Goal: Complete application form

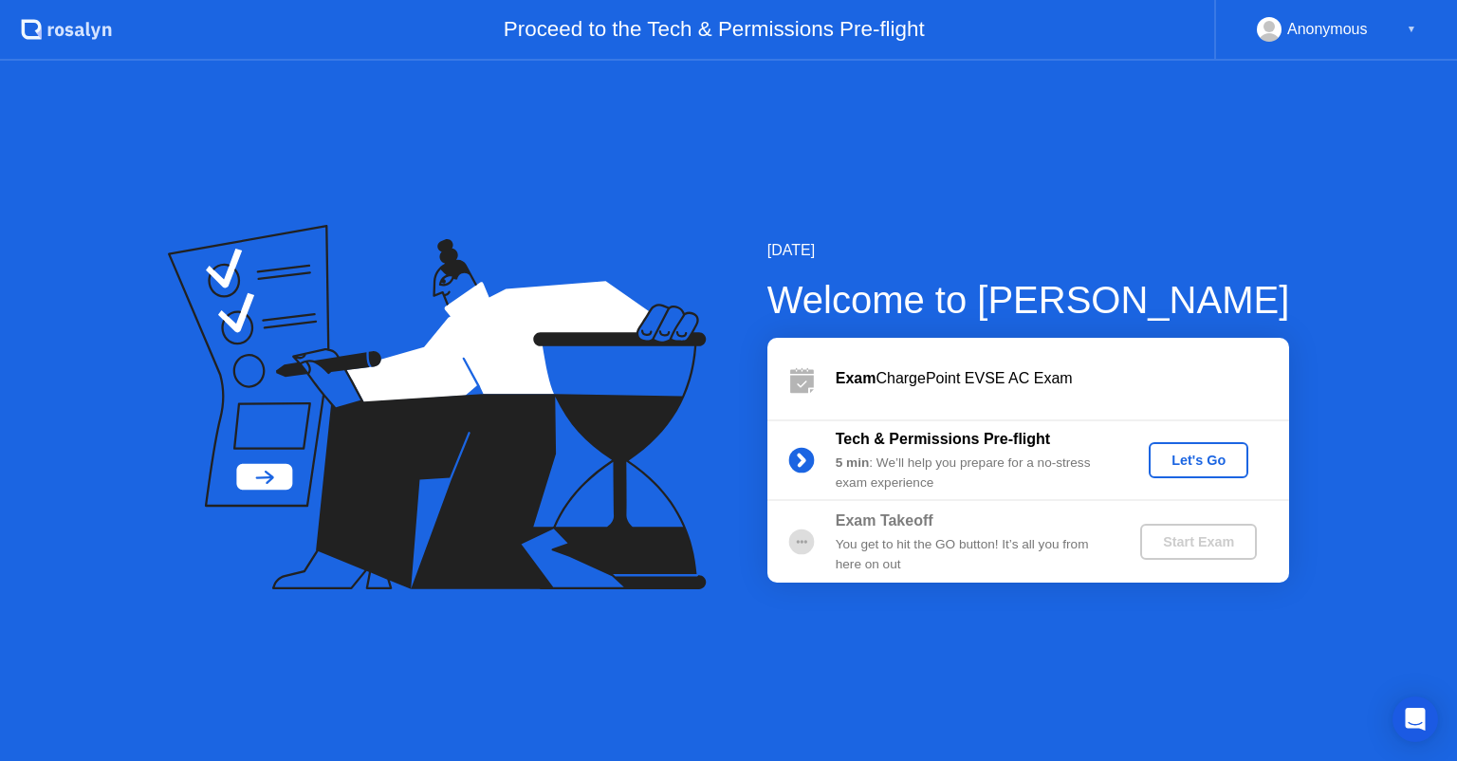
click at [1188, 454] on div "Let's Go" at bounding box center [1198, 459] width 84 height 15
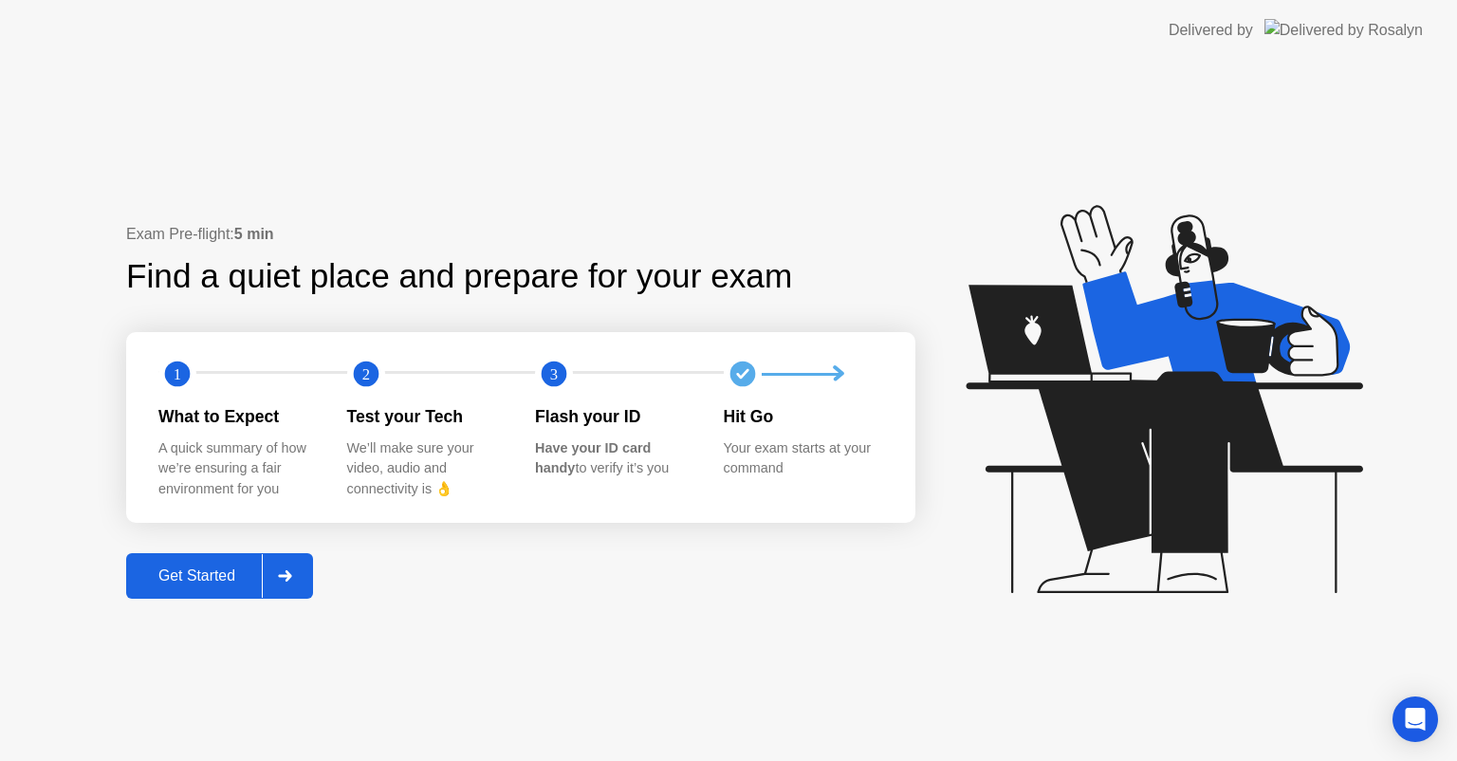
click at [215, 586] on button "Get Started" at bounding box center [219, 576] width 187 height 46
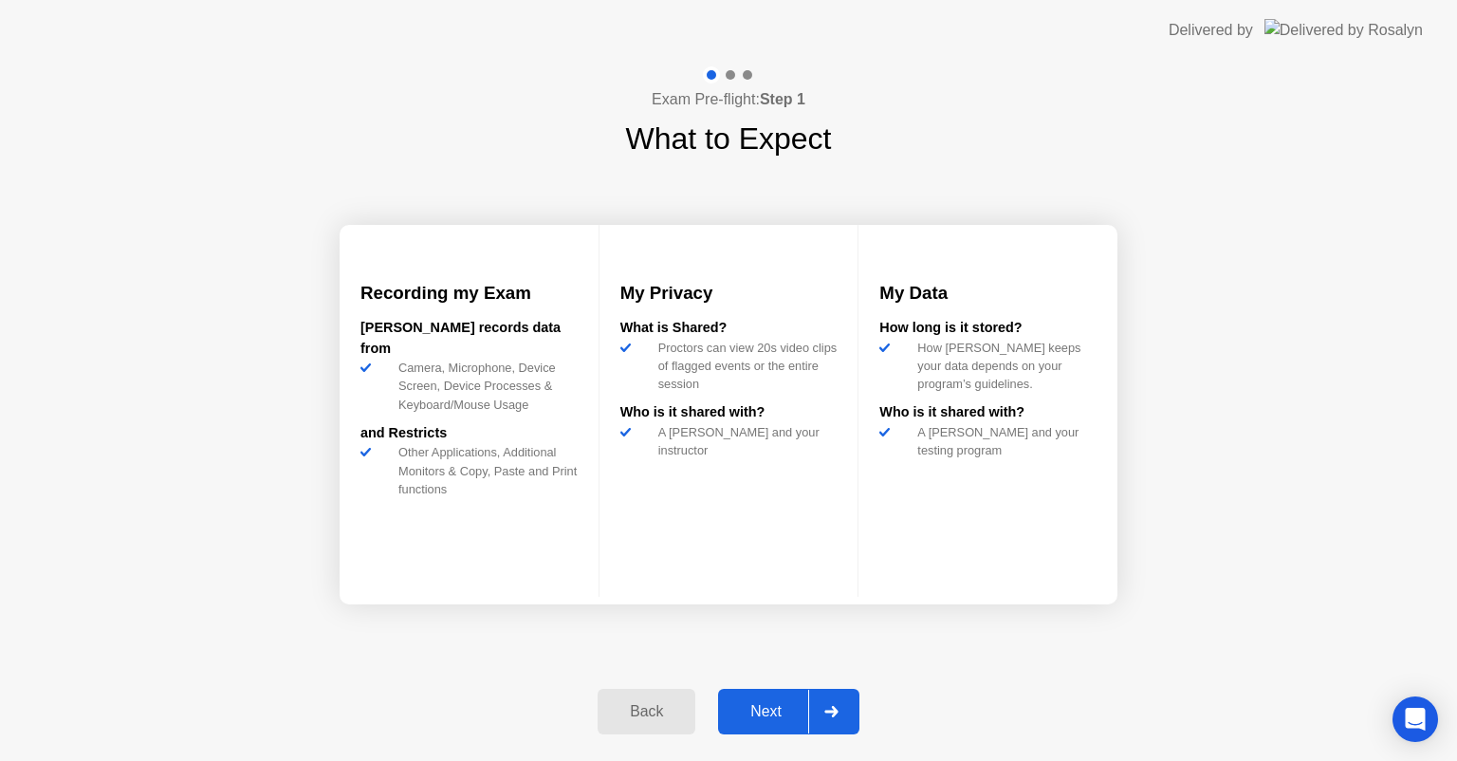
click at [764, 709] on div "Next" at bounding box center [766, 711] width 84 height 17
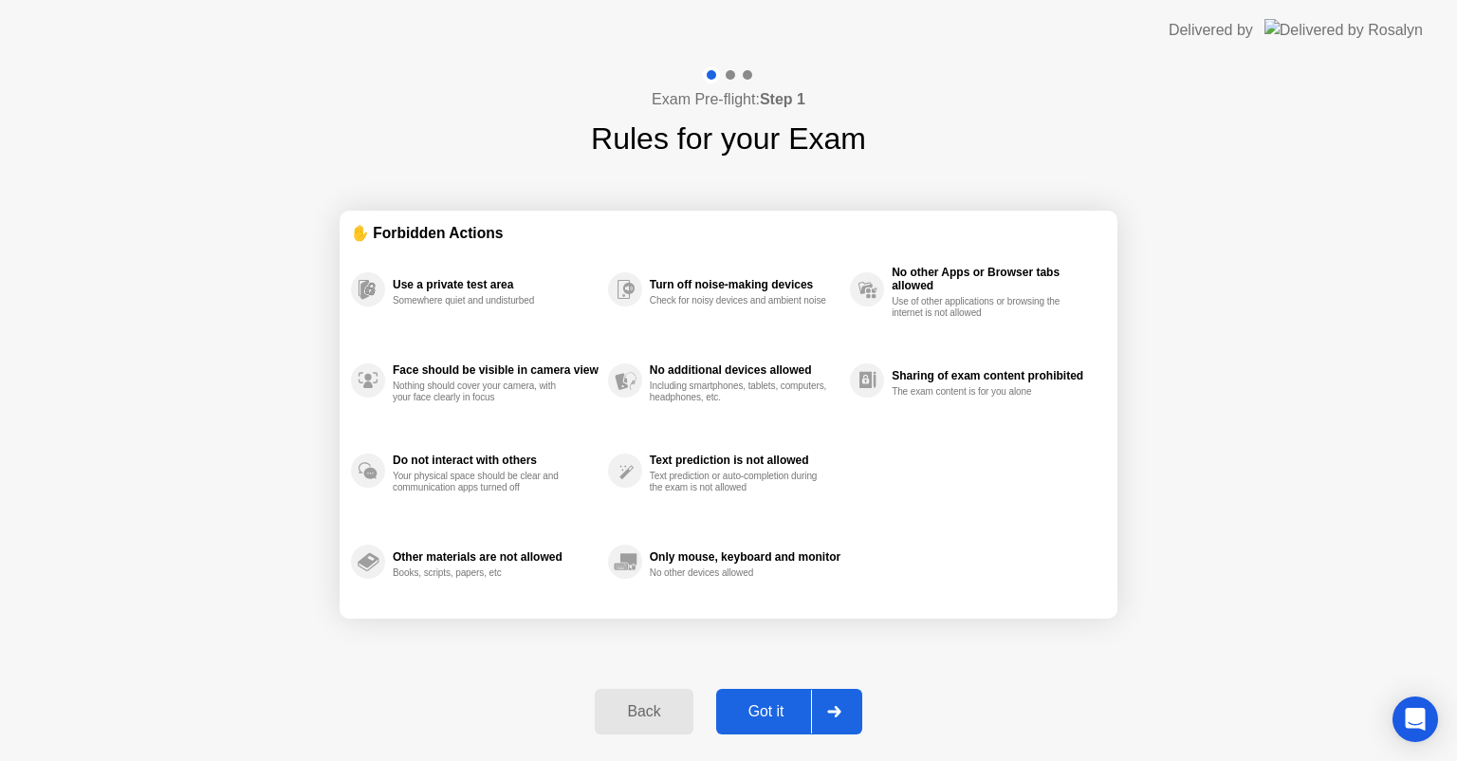
click at [750, 715] on div "Got it" at bounding box center [766, 711] width 89 height 17
select select "**********"
select select "*******"
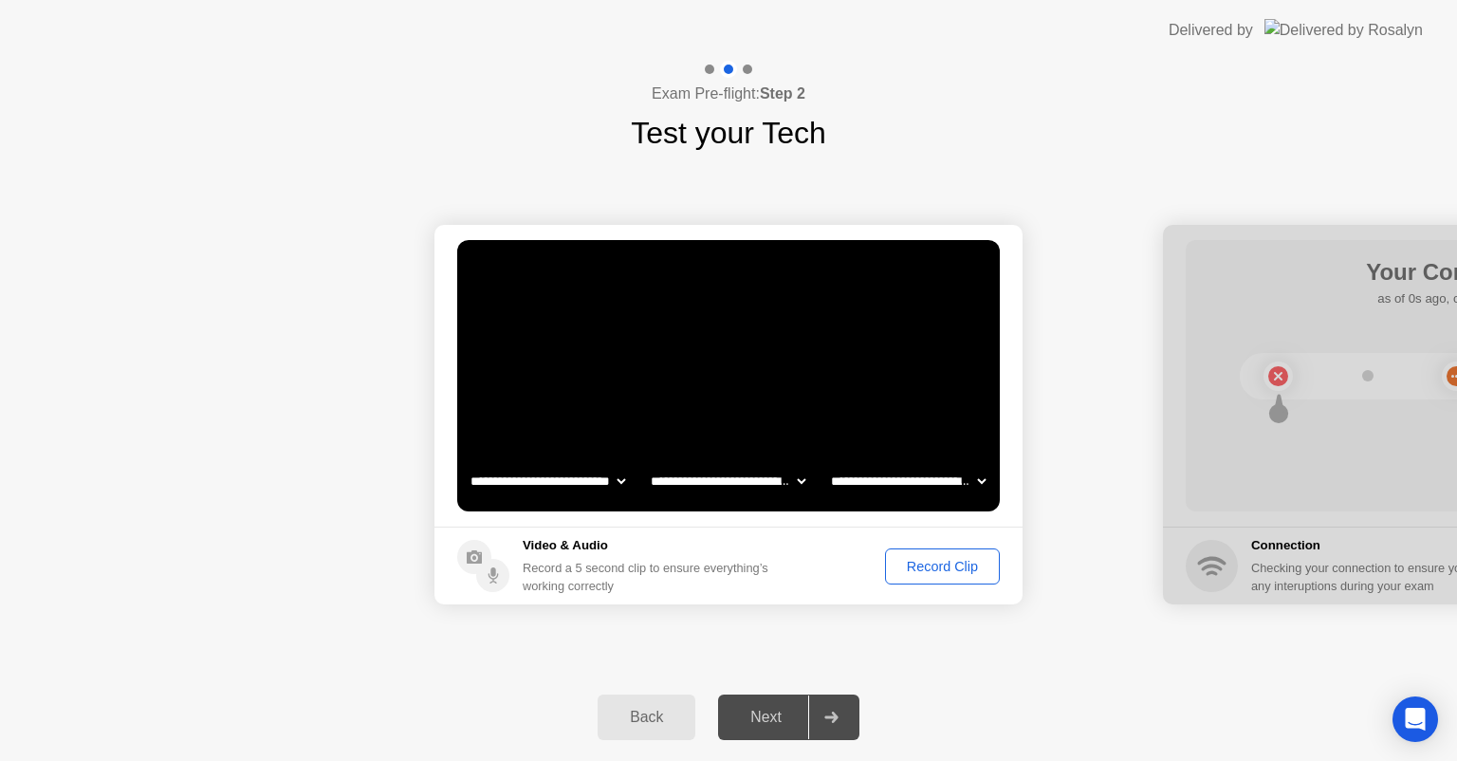
click at [930, 563] on div "Record Clip" at bounding box center [942, 566] width 101 height 15
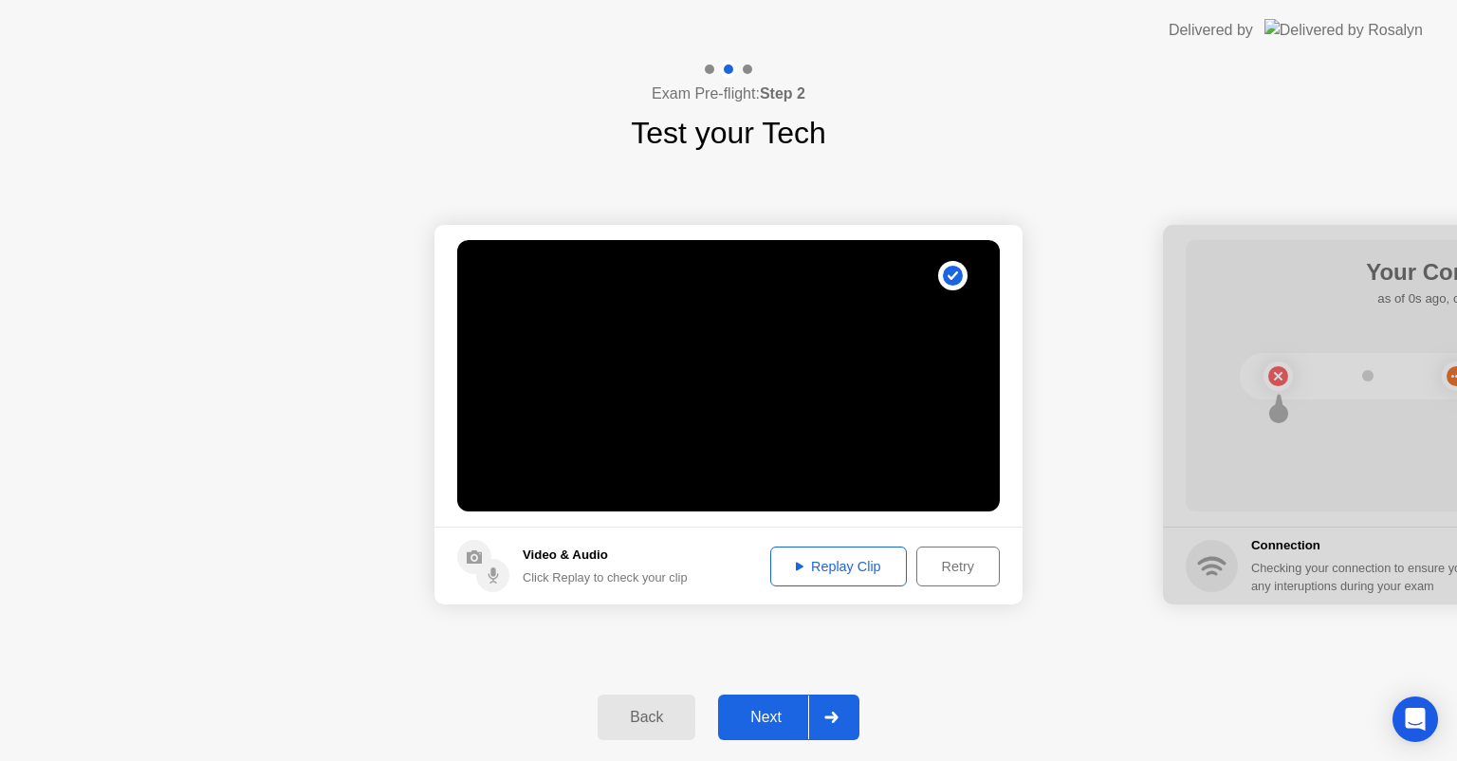
click at [778, 710] on div "Next" at bounding box center [766, 717] width 84 height 17
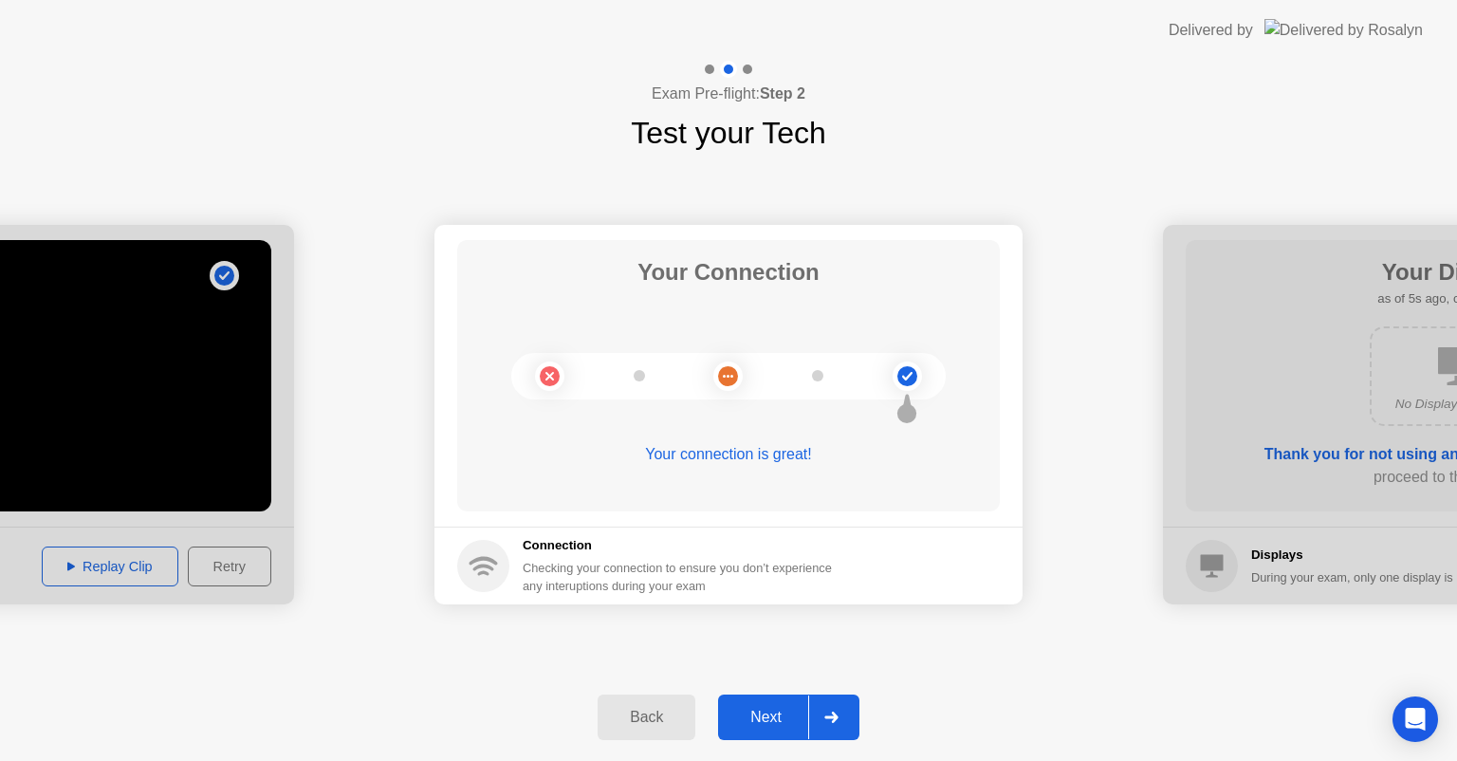
click at [774, 719] on div "Next" at bounding box center [766, 717] width 84 height 17
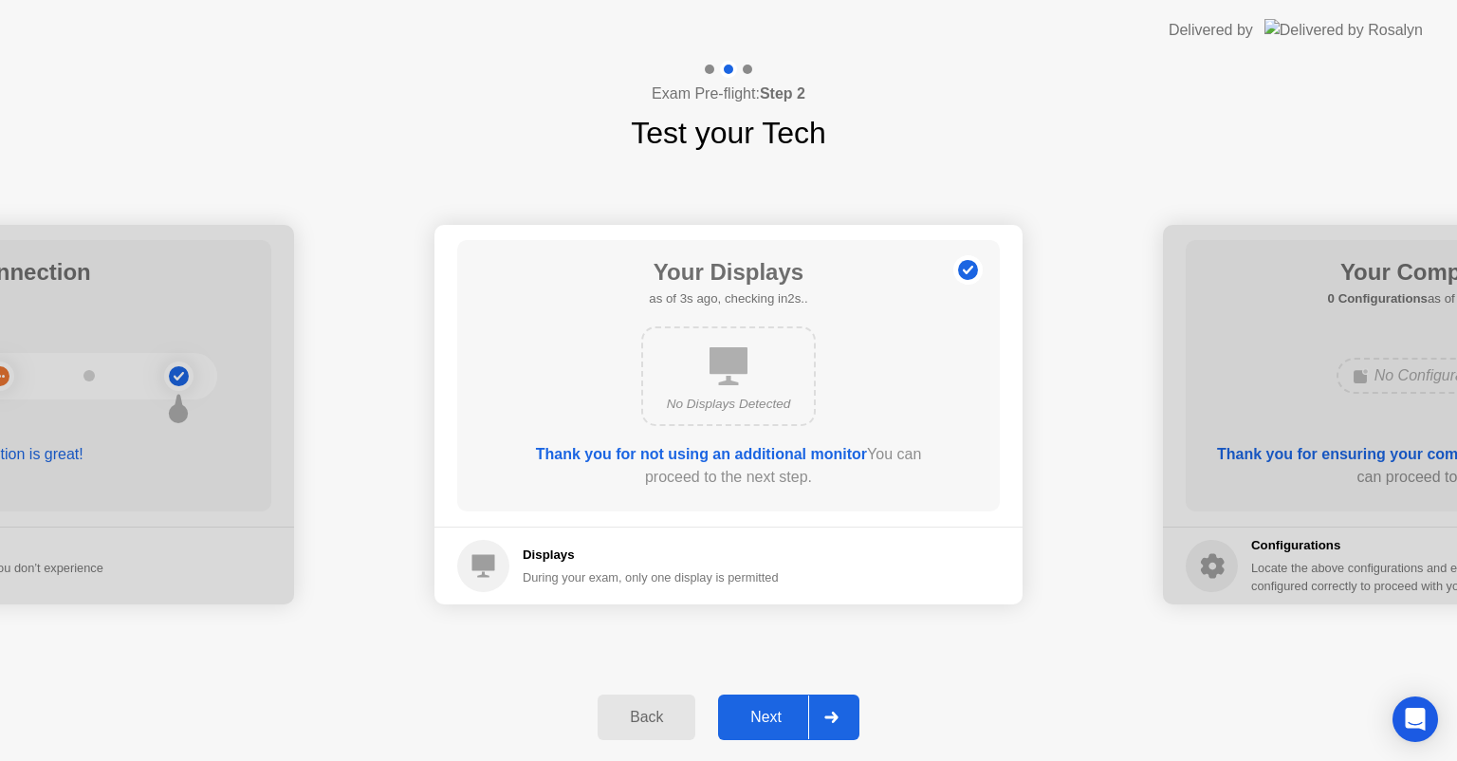
click at [762, 719] on div "Next" at bounding box center [766, 717] width 84 height 17
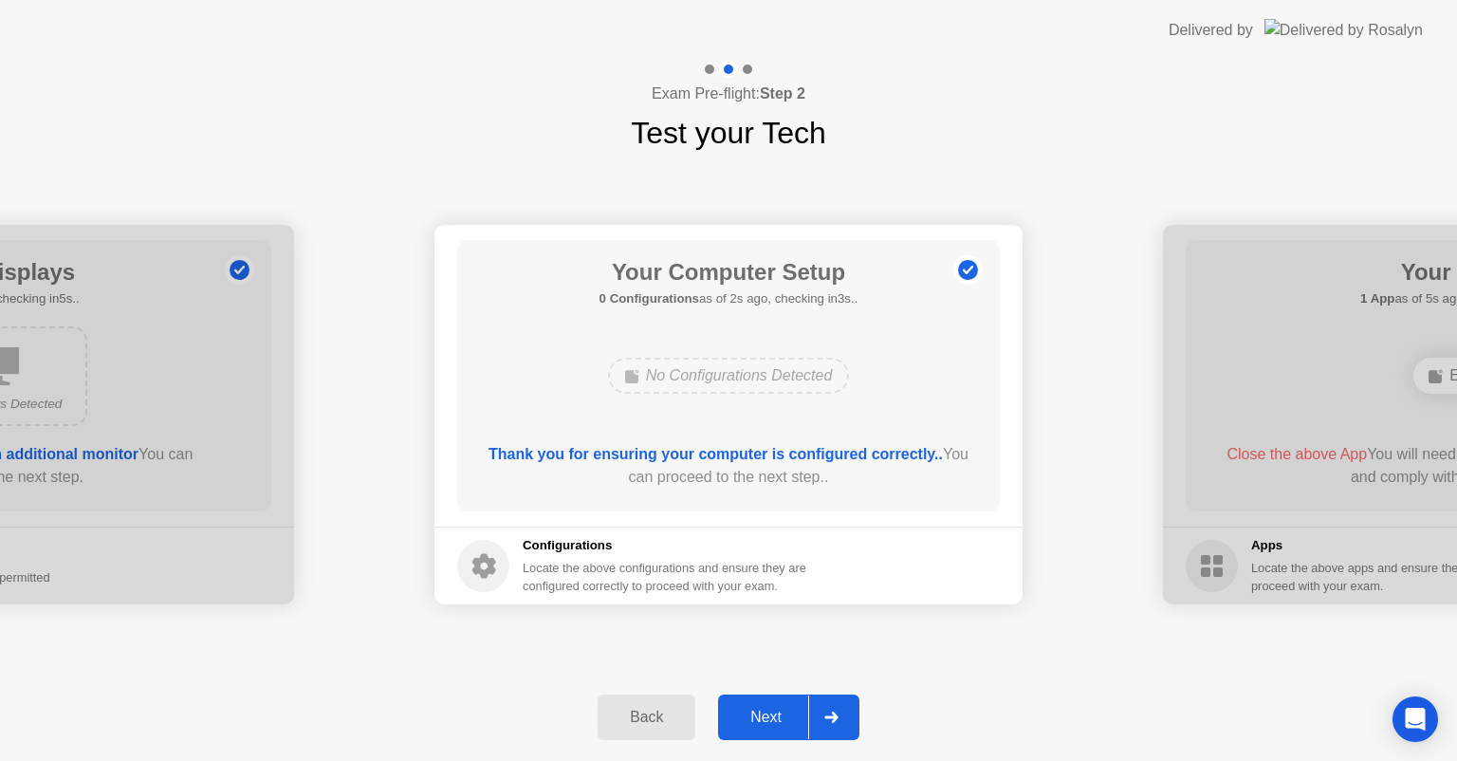
click at [789, 721] on div "Next" at bounding box center [766, 717] width 84 height 17
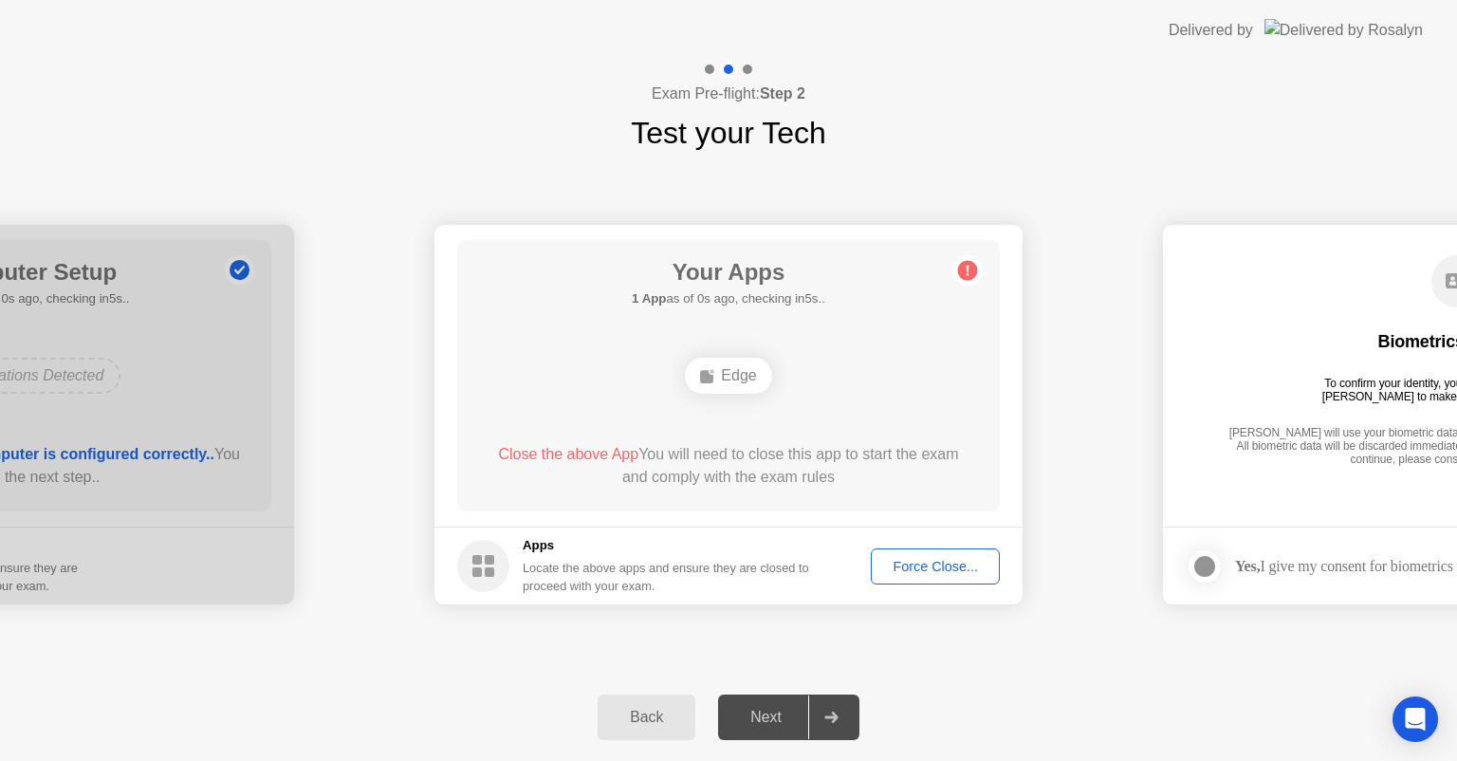
click at [911, 568] on div "Force Close..." at bounding box center [935, 566] width 116 height 15
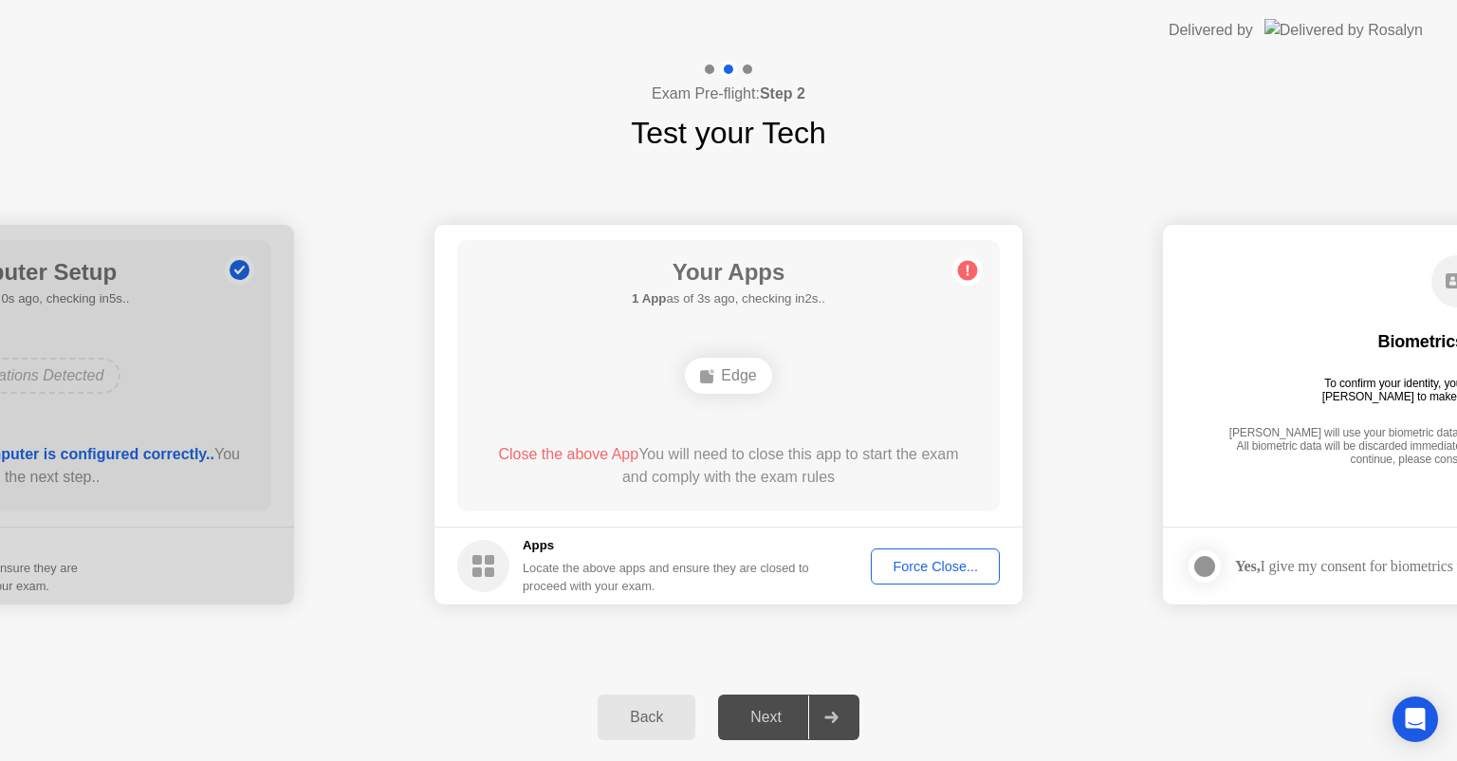
click at [922, 573] on div "Force Close..." at bounding box center [935, 566] width 116 height 15
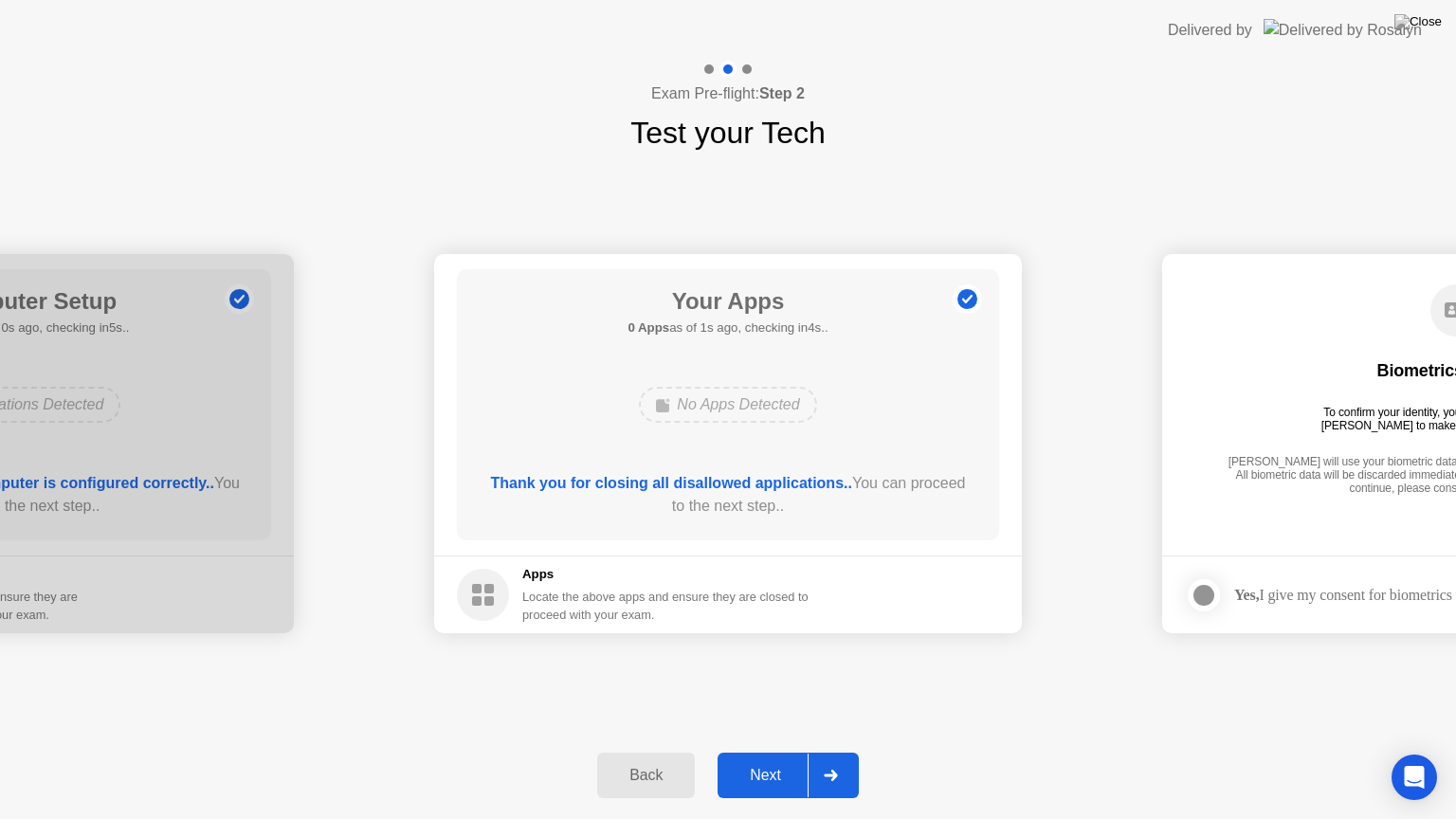
click at [770, 759] on div "Next" at bounding box center [765, 774] width 84 height 17
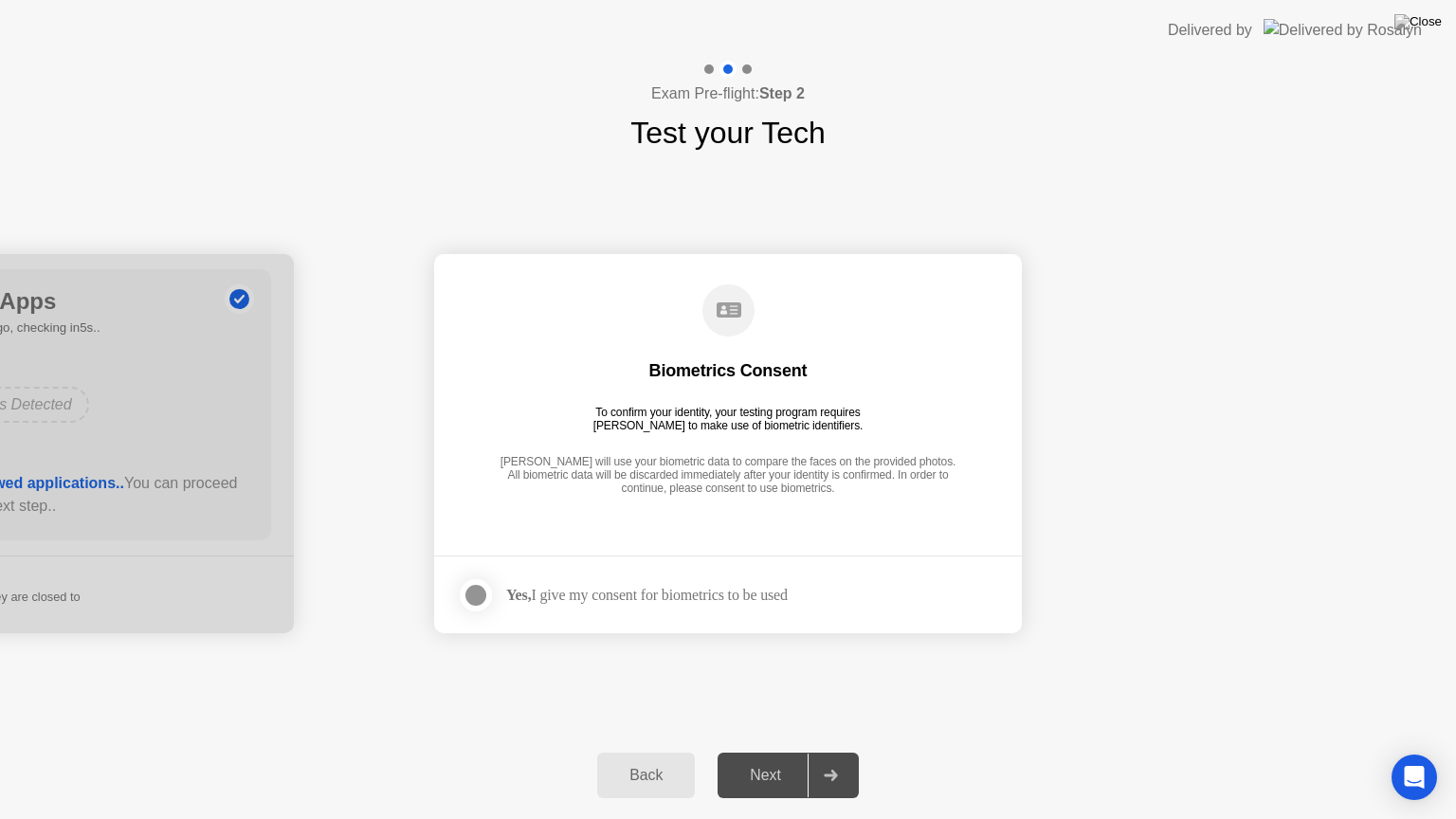
click at [485, 598] on div at bounding box center [476, 594] width 23 height 23
click at [775, 759] on div "Next" at bounding box center [765, 774] width 84 height 17
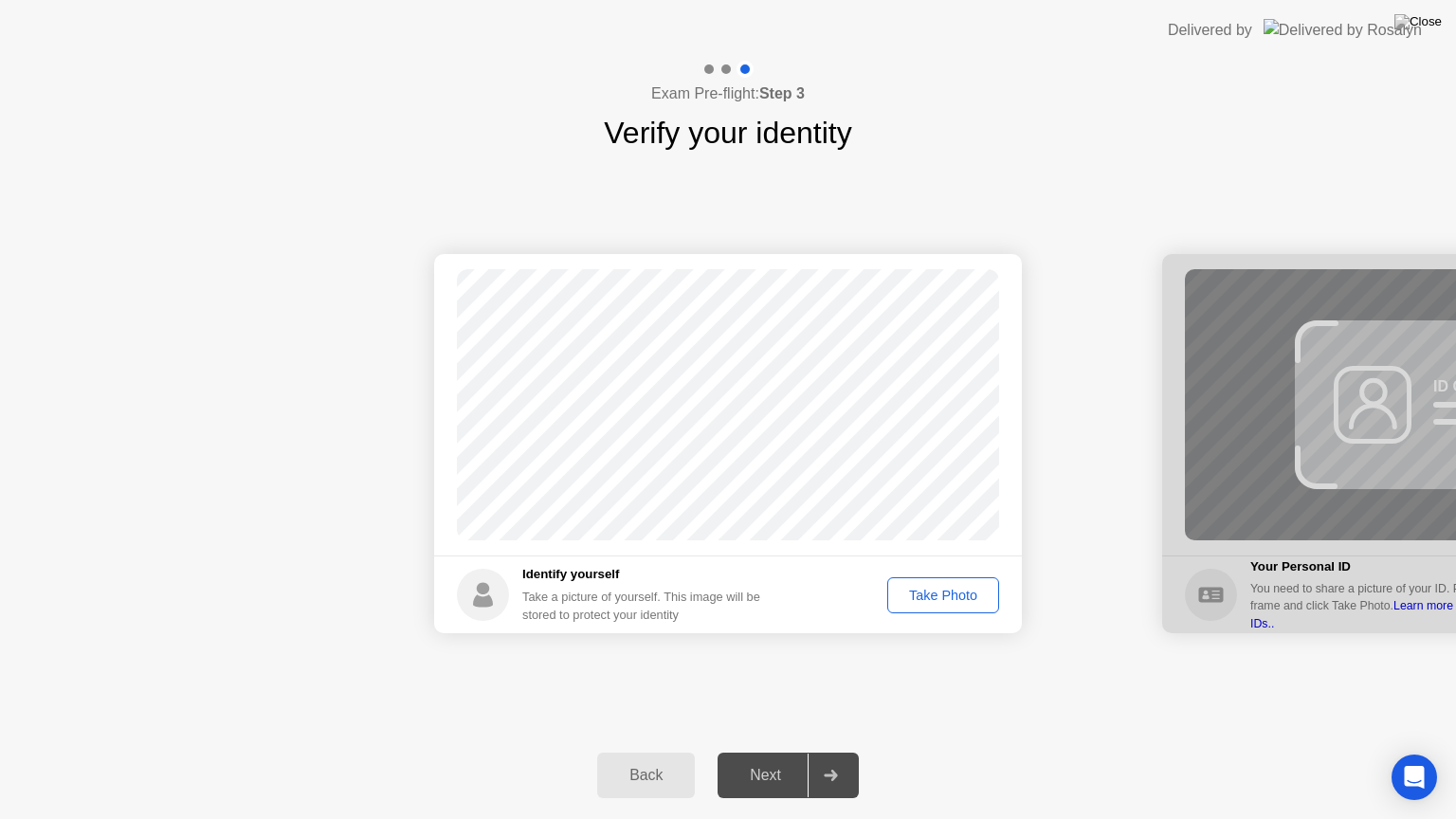
click at [924, 582] on button "Take Photo" at bounding box center [943, 595] width 112 height 36
click at [758, 759] on button "Next" at bounding box center [787, 775] width 141 height 46
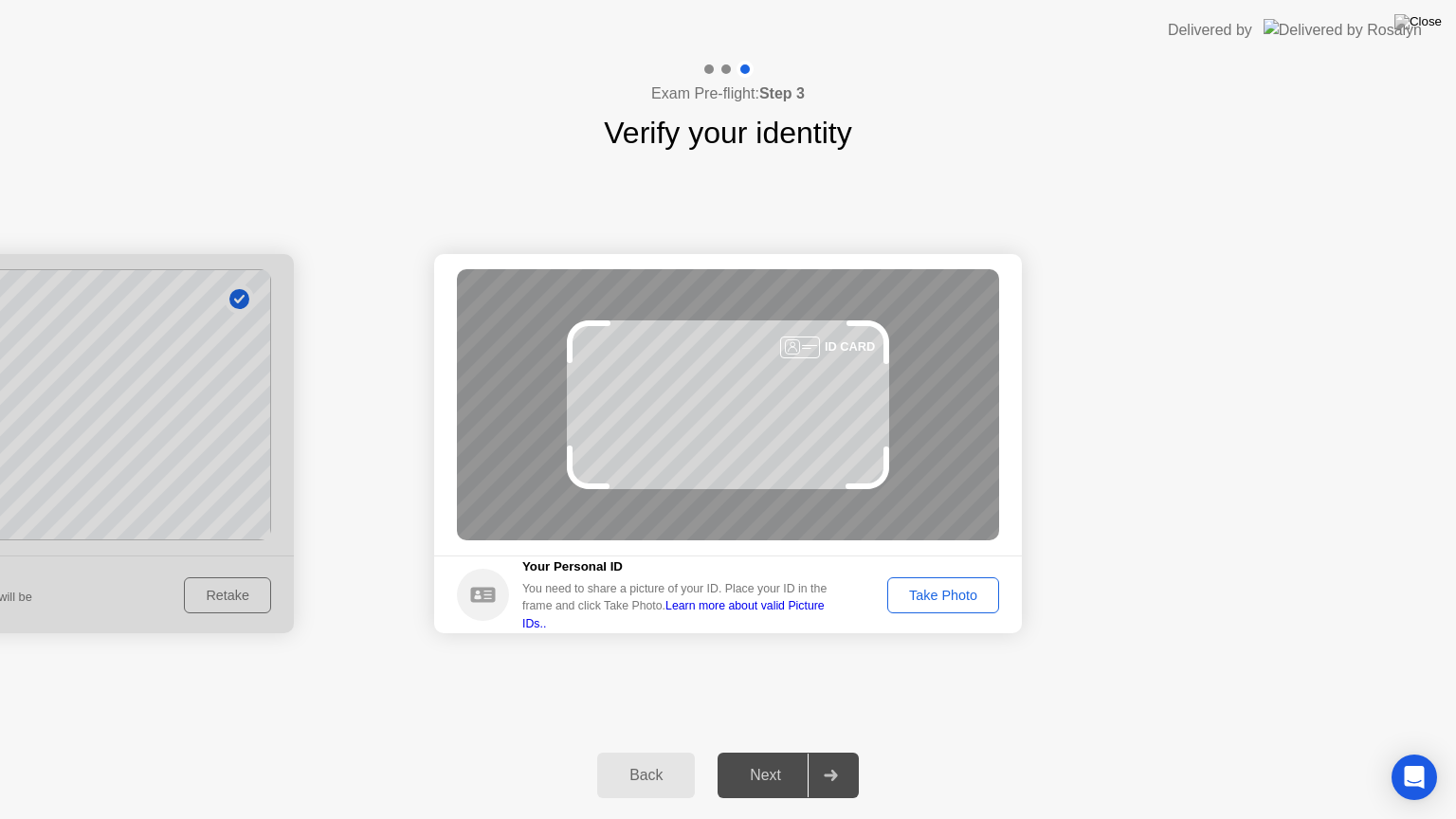
click at [967, 598] on div "Take Photo" at bounding box center [942, 594] width 99 height 15
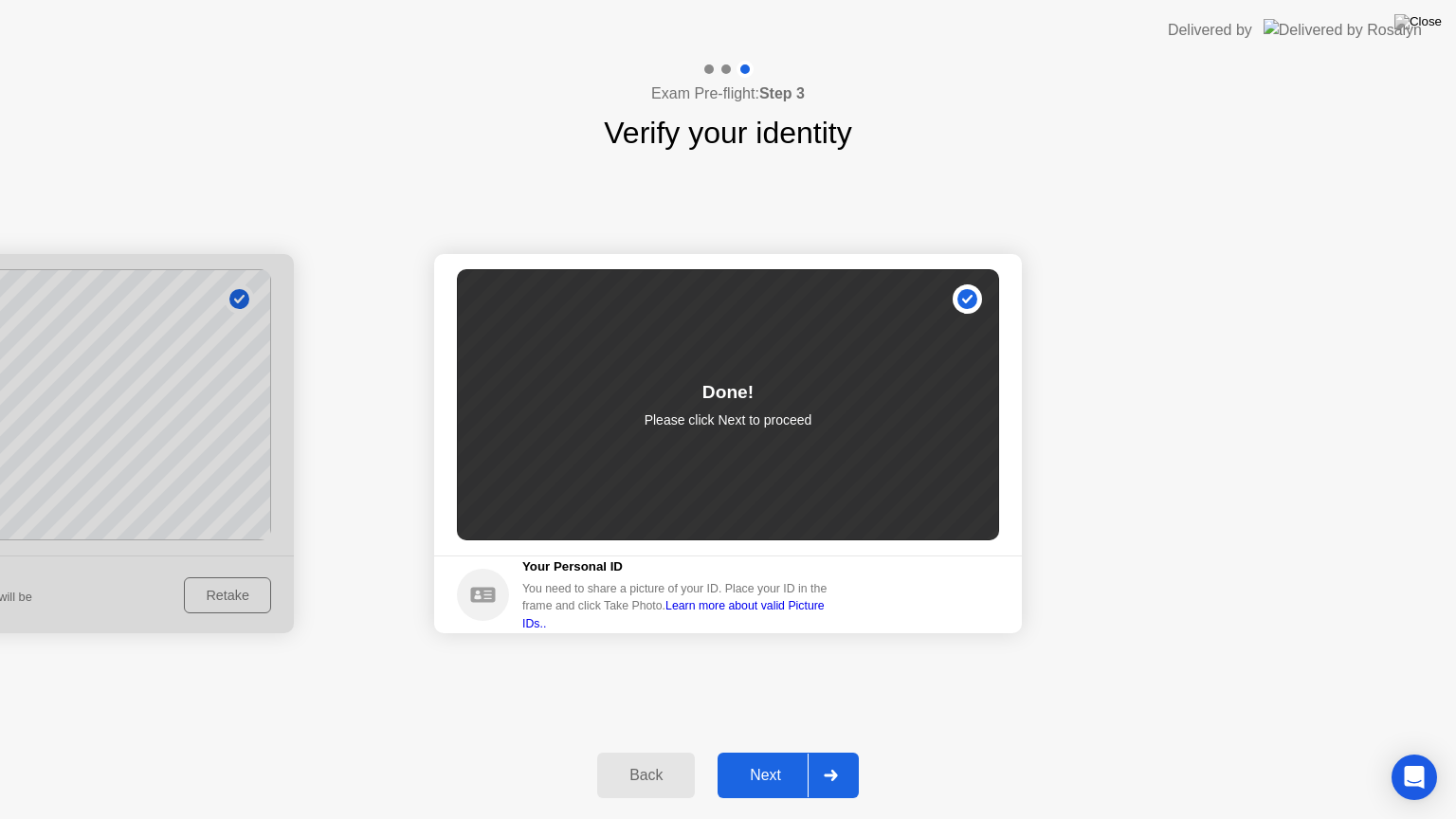
click at [763, 759] on div "Back Next" at bounding box center [728, 774] width 1456 height 87
click at [762, 759] on div "Next" at bounding box center [765, 774] width 84 height 17
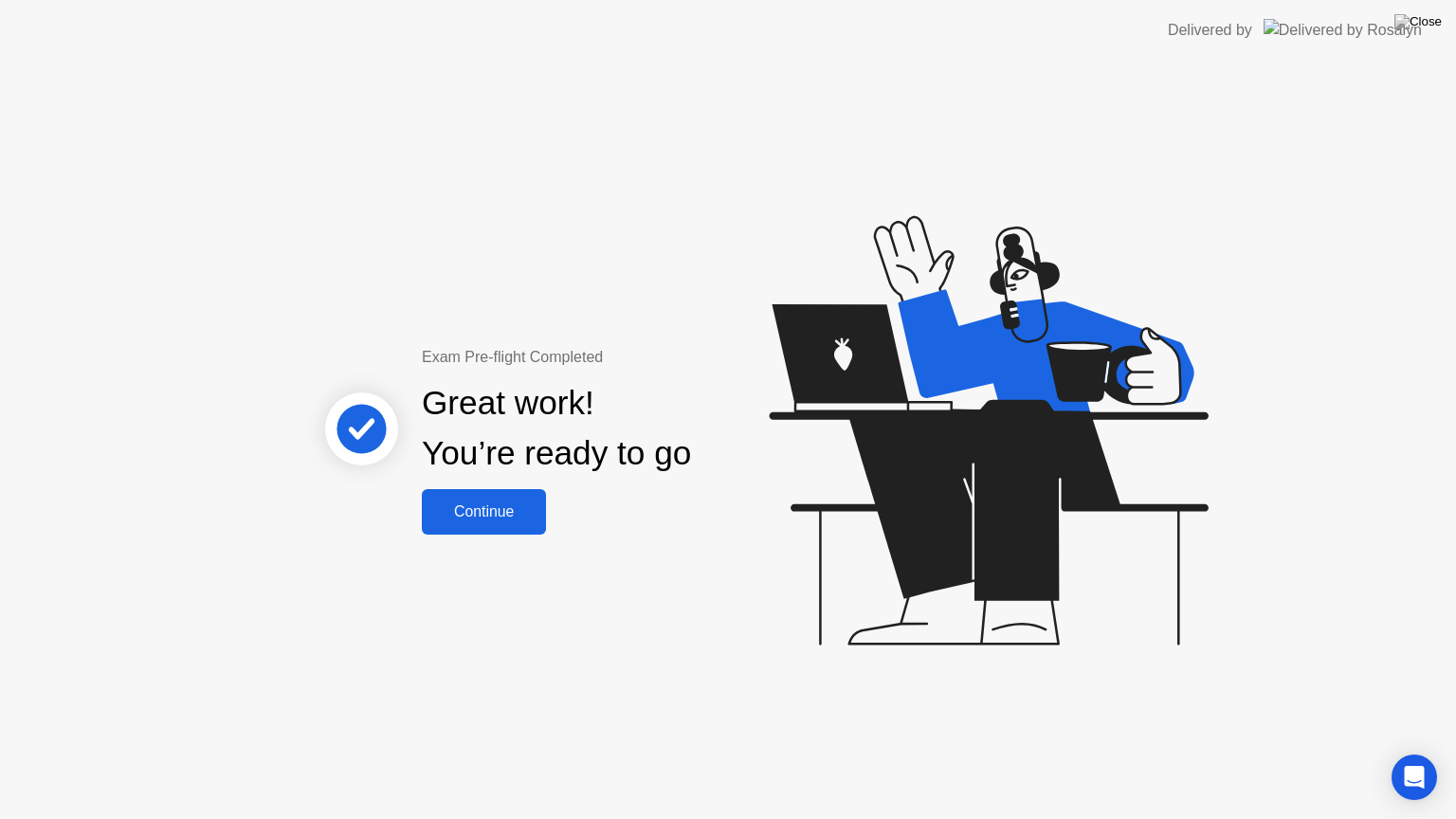
click at [479, 514] on div "Continue" at bounding box center [484, 511] width 113 height 17
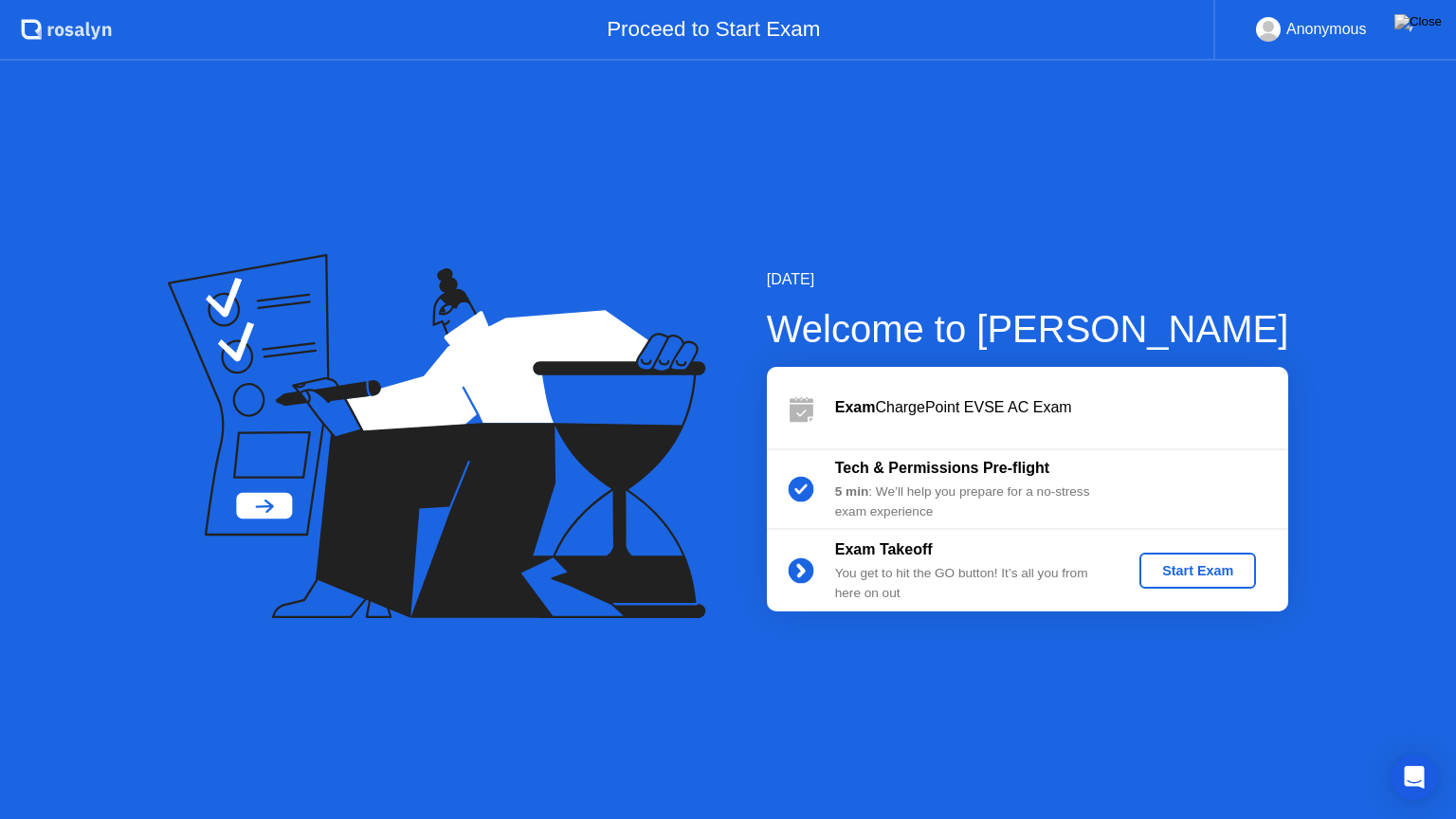
click at [1200, 567] on div "Start Exam" at bounding box center [1197, 569] width 101 height 15
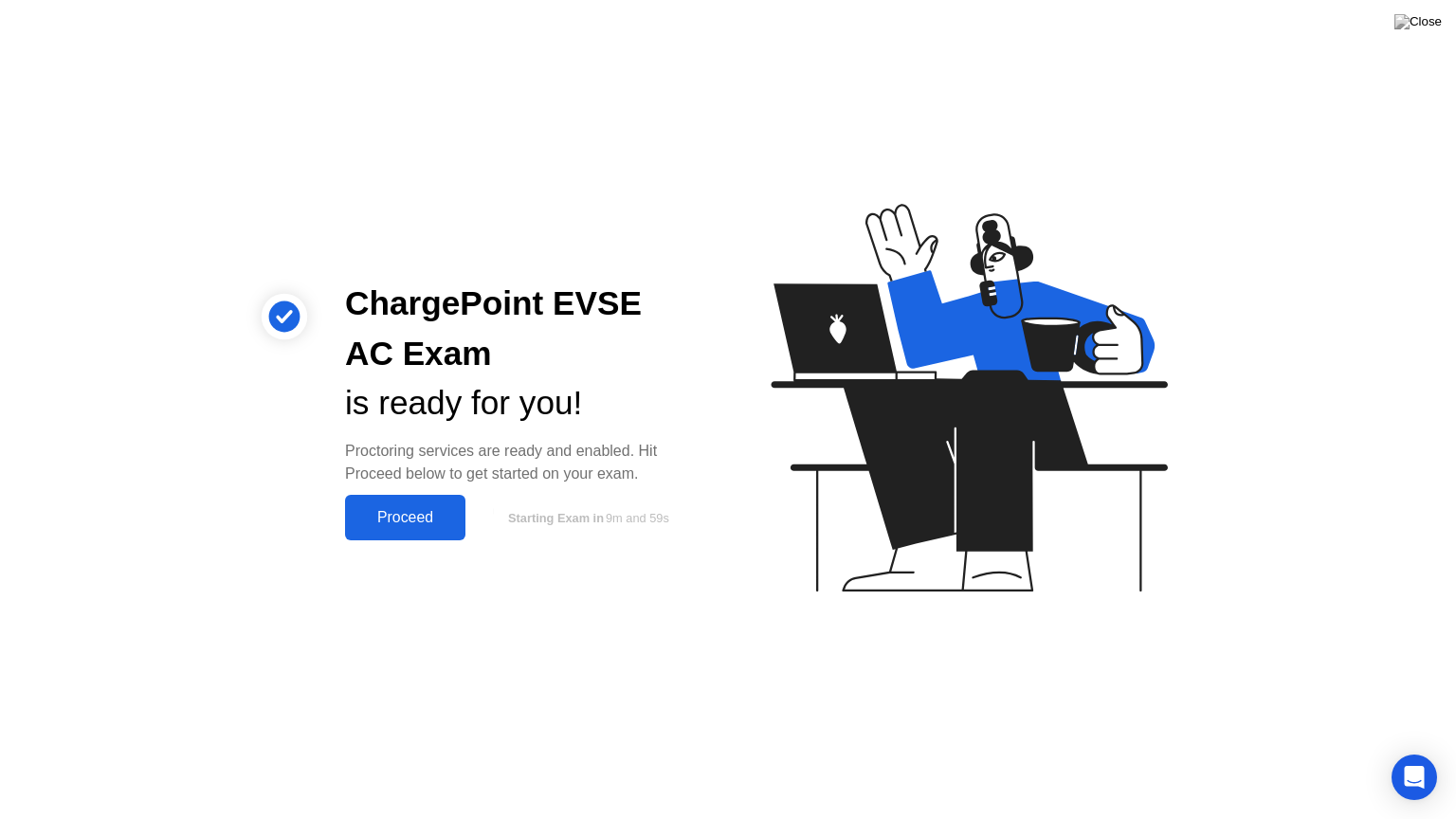
click at [415, 515] on div "Proceed" at bounding box center [405, 516] width 109 height 17
